Goal: Information Seeking & Learning: Learn about a topic

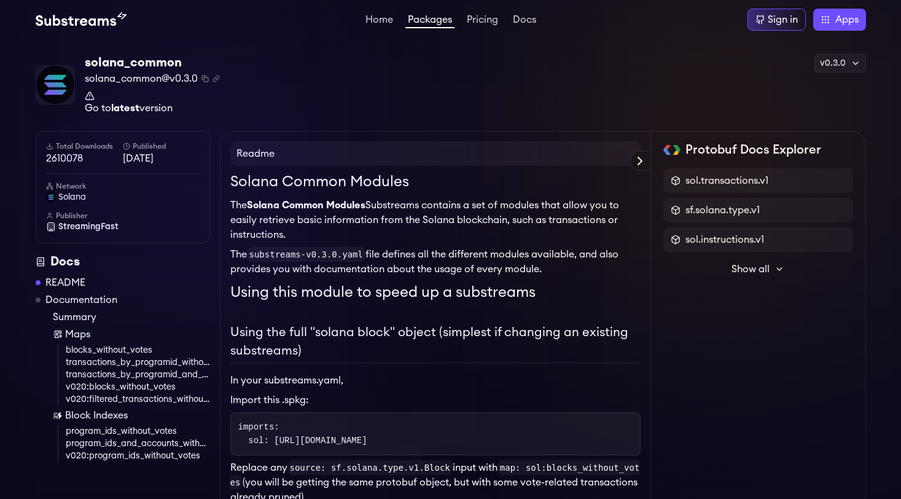
click at [747, 267] on span "Show all" at bounding box center [750, 269] width 38 height 15
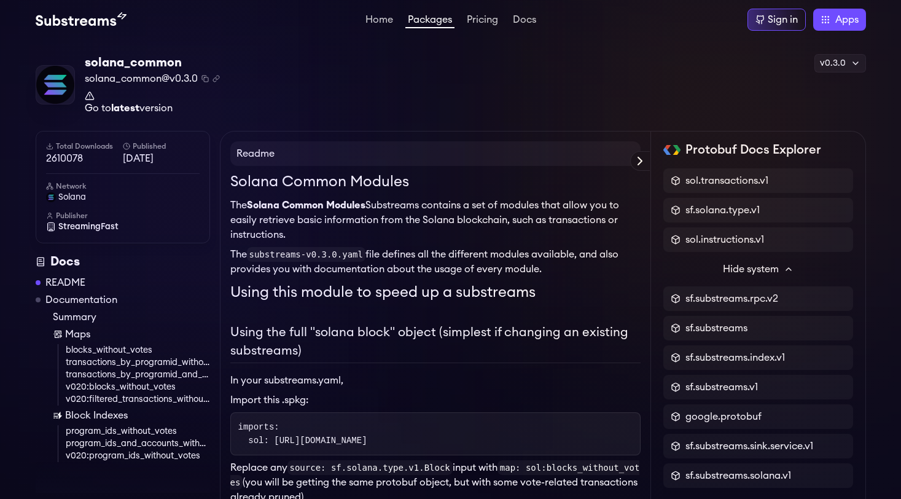
click at [117, 106] on strong "latest" at bounding box center [125, 108] width 28 height 10
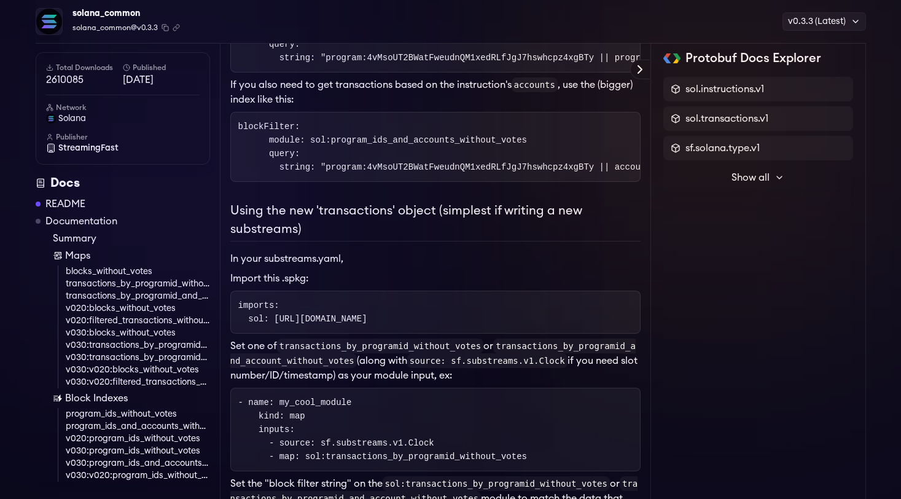
scroll to position [559, 0]
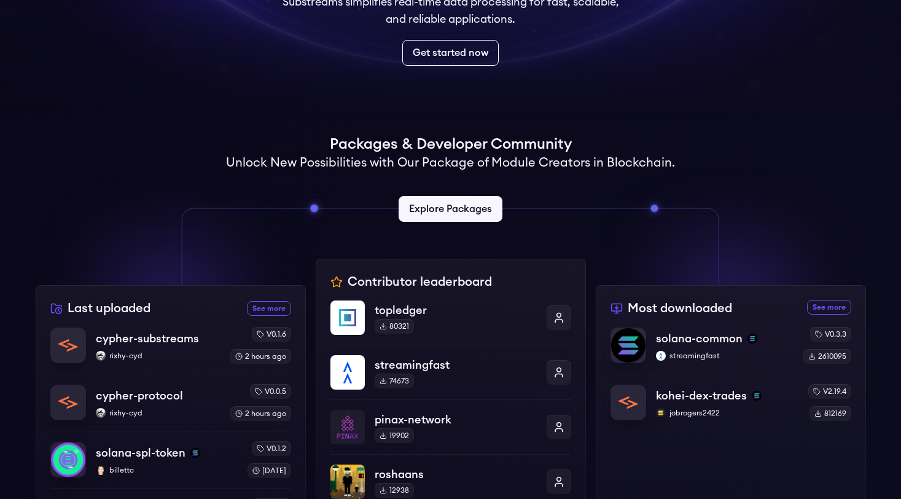
scroll to position [185, 0]
click at [446, 204] on link "Explore Packages" at bounding box center [450, 209] width 109 height 27
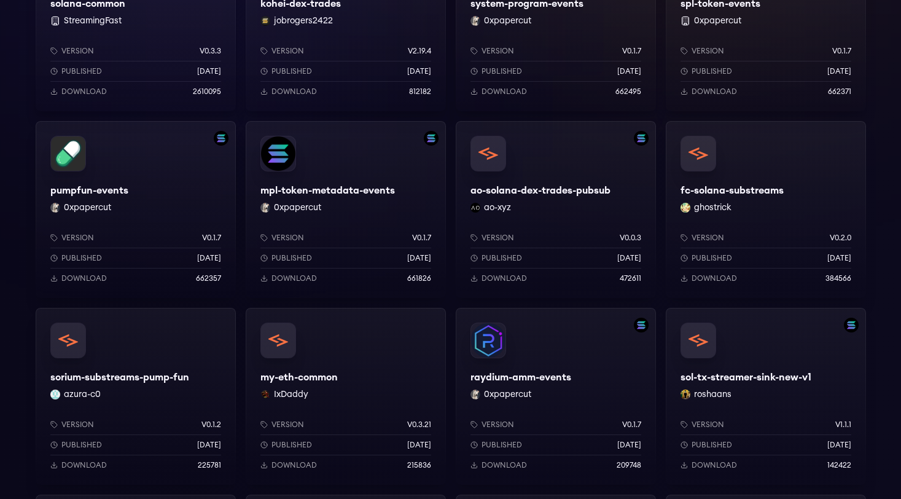
scroll to position [304, 0]
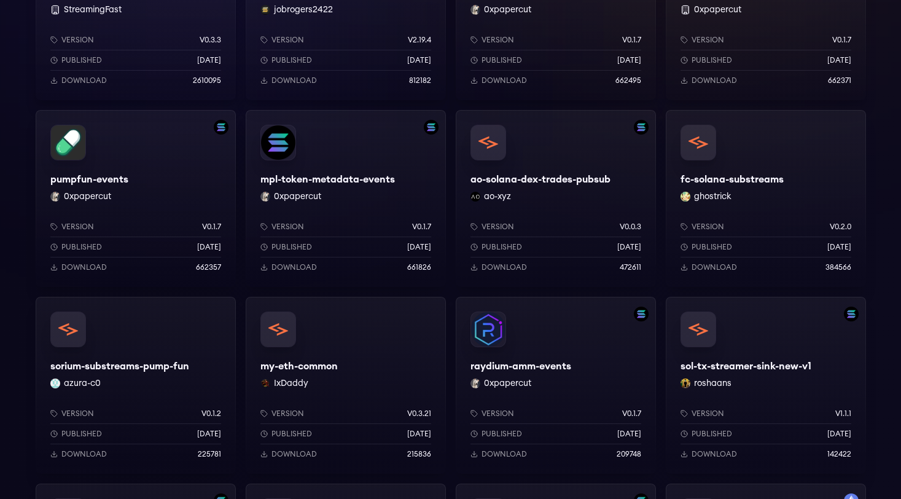
click at [320, 171] on div "mpl-token-metadata-events 0xpapercut Version v0.1.7 Published 8 months ago Down…" at bounding box center [346, 198] width 200 height 177
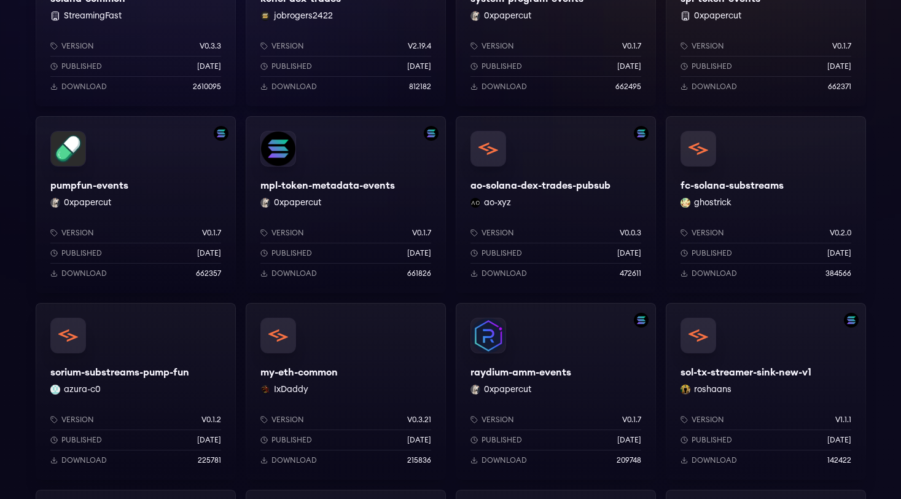
scroll to position [0, 0]
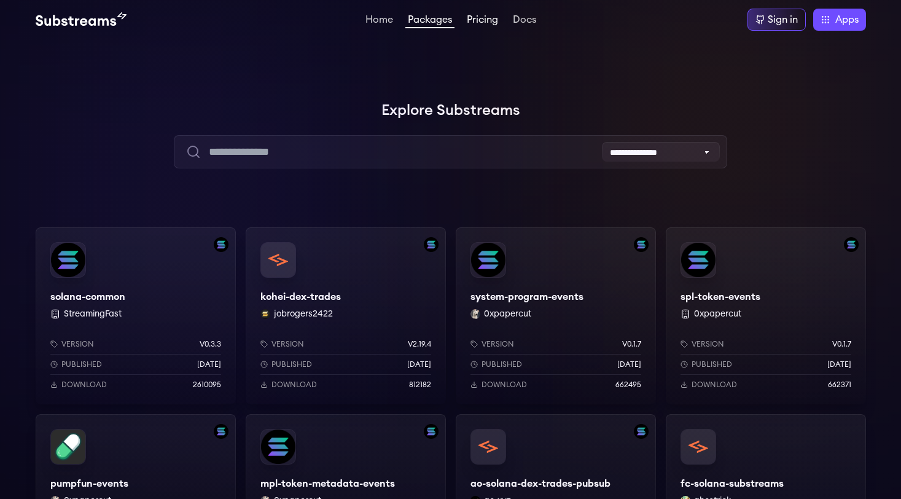
click at [478, 22] on link "Pricing" at bounding box center [482, 21] width 36 height 12
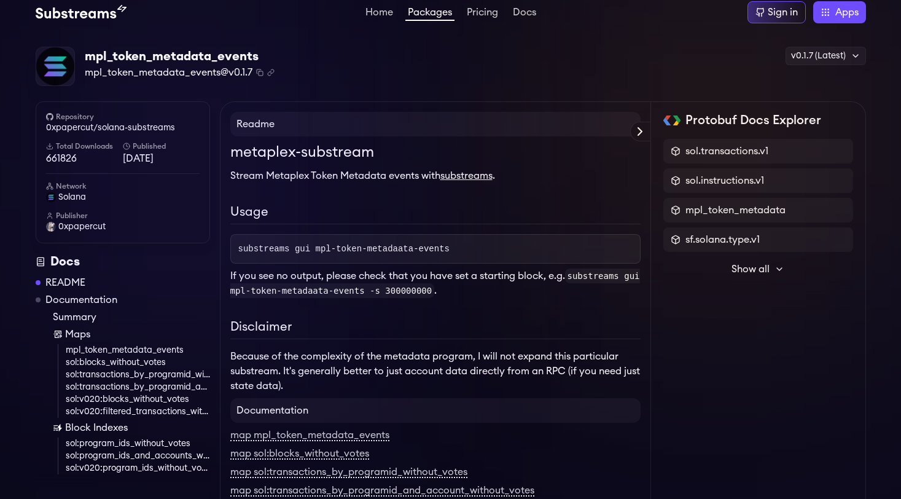
scroll to position [72, 0]
